Goal: Browse casually

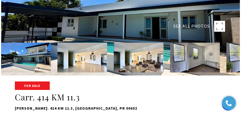
scroll to position [31, 0]
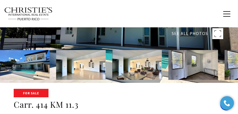
click at [214, 31] on rect at bounding box center [218, 33] width 11 height 11
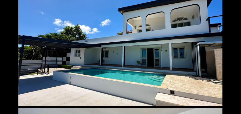
scroll to position [0, 0]
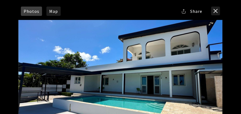
drag, startPoint x: 174, startPoint y: 44, endPoint x: 145, endPoint y: 48, distance: 29.3
click at [145, 48] on div at bounding box center [120, 77] width 204 height 114
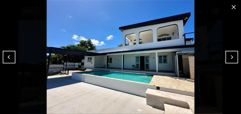
click at [232, 58] on button "Next" at bounding box center [231, 57] width 13 height 13
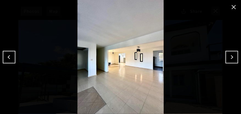
click at [231, 56] on button "Next" at bounding box center [231, 57] width 13 height 13
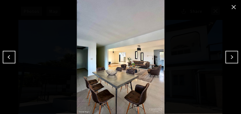
click at [233, 58] on button "Next" at bounding box center [231, 57] width 13 height 13
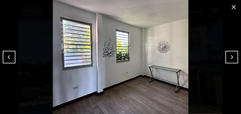
click at [231, 56] on button "Next" at bounding box center [231, 57] width 13 height 13
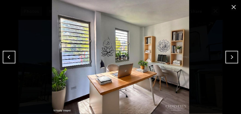
drag, startPoint x: 236, startPoint y: 58, endPoint x: 233, endPoint y: 57, distance: 3.1
click at [236, 58] on button "Next" at bounding box center [231, 57] width 13 height 13
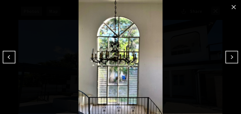
click at [233, 57] on button "Next" at bounding box center [231, 57] width 13 height 13
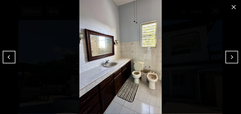
click at [234, 58] on button "Next" at bounding box center [231, 57] width 13 height 13
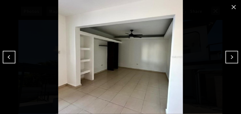
click at [227, 57] on button "Next" at bounding box center [231, 57] width 13 height 13
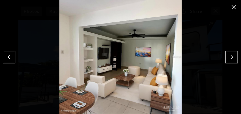
click at [227, 57] on button "Next" at bounding box center [231, 57] width 13 height 13
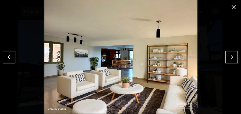
click at [231, 60] on button "Next" at bounding box center [231, 57] width 13 height 13
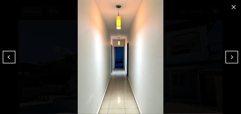
click at [230, 61] on button "Next" at bounding box center [231, 57] width 13 height 13
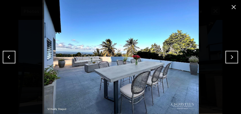
click at [234, 60] on button "Next" at bounding box center [231, 57] width 13 height 13
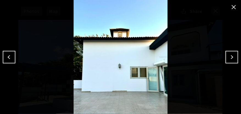
click at [236, 61] on button "Next" at bounding box center [231, 57] width 13 height 13
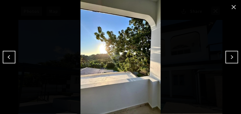
click at [231, 61] on button "Next" at bounding box center [231, 57] width 13 height 13
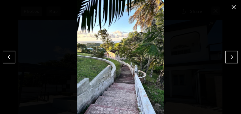
click at [230, 60] on button "Next" at bounding box center [231, 57] width 13 height 13
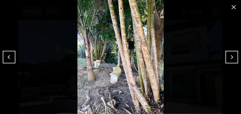
click at [236, 62] on button "Next" at bounding box center [231, 57] width 13 height 13
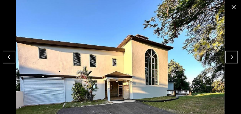
click at [233, 58] on button "Next" at bounding box center [231, 57] width 13 height 13
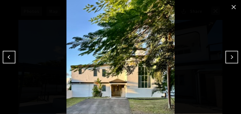
click at [233, 56] on button "Next" at bounding box center [231, 57] width 13 height 13
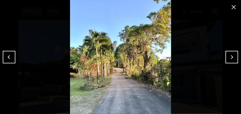
click at [230, 56] on button "Next" at bounding box center [231, 57] width 13 height 13
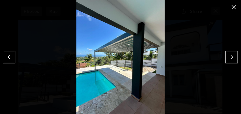
drag, startPoint x: 233, startPoint y: 61, endPoint x: 223, endPoint y: 59, distance: 11.0
click at [233, 61] on button "Next" at bounding box center [231, 57] width 13 height 13
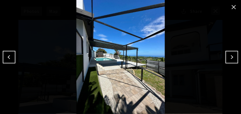
click at [235, 56] on button "Next" at bounding box center [231, 57] width 13 height 13
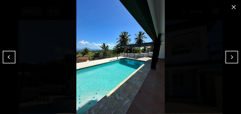
click at [232, 58] on button "Next" at bounding box center [231, 57] width 13 height 13
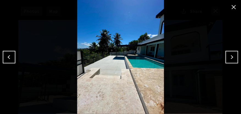
click at [236, 58] on button "Next" at bounding box center [231, 57] width 13 height 13
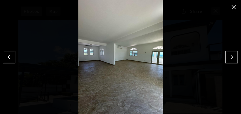
click at [235, 59] on button "Next" at bounding box center [231, 57] width 13 height 13
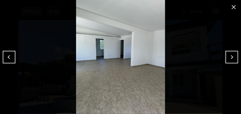
click at [234, 57] on button "Next" at bounding box center [231, 57] width 13 height 13
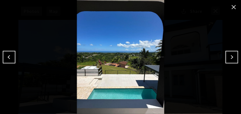
click at [231, 53] on button "Next" at bounding box center [231, 57] width 13 height 13
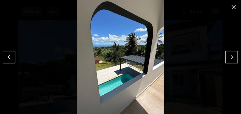
click at [235, 60] on button "Next" at bounding box center [231, 57] width 13 height 13
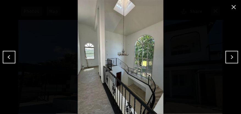
click at [228, 60] on button "Next" at bounding box center [231, 57] width 13 height 13
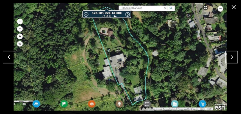
click at [225, 59] on button "Next" at bounding box center [231, 57] width 13 height 13
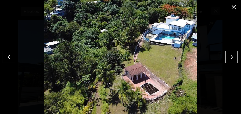
click at [231, 55] on button "Next" at bounding box center [231, 57] width 13 height 13
